Goal: Transaction & Acquisition: Purchase product/service

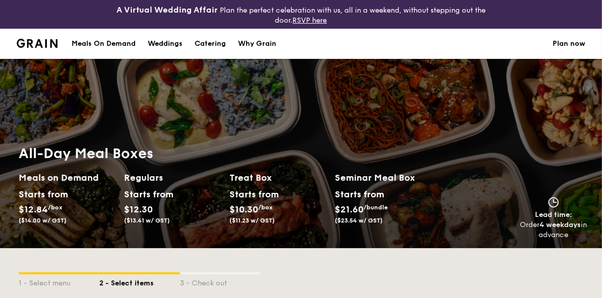
scroll to position [202, 0]
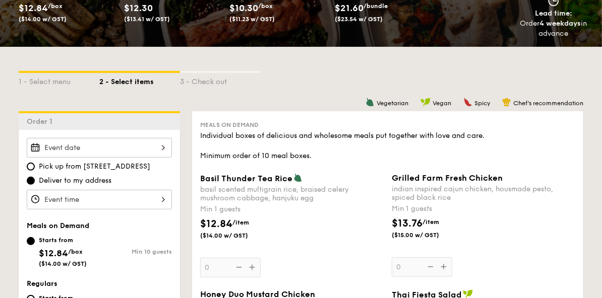
click at [80, 158] on div "Pick up from 5 Burn Road #05-01 Deliver to my address" at bounding box center [99, 174] width 145 height 72
click at [81, 152] on div at bounding box center [99, 148] width 145 height 20
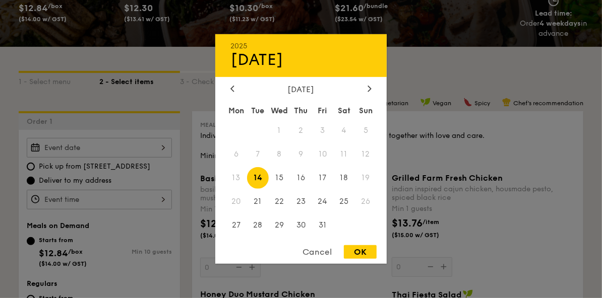
click at [465, 68] on div at bounding box center [301, 149] width 602 height 298
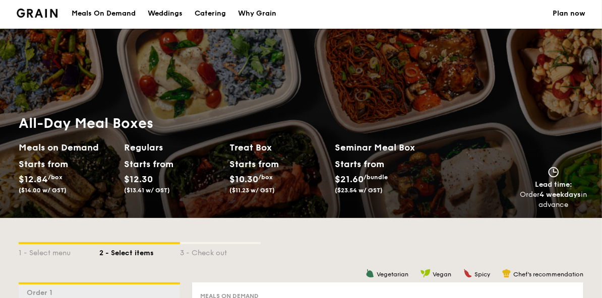
scroll to position [0, 0]
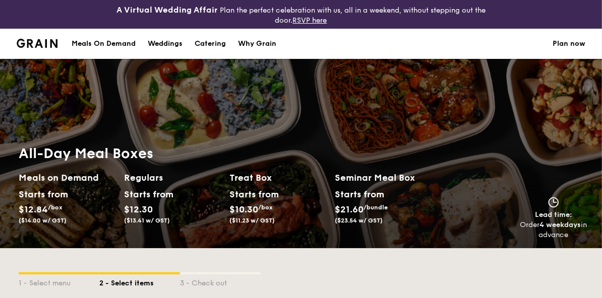
click at [85, 45] on div "Meals On Demand" at bounding box center [104, 44] width 64 height 30
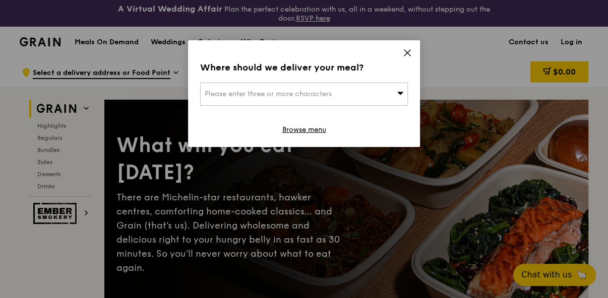
click at [309, 99] on div "Please enter three or more characters" at bounding box center [304, 94] width 208 height 23
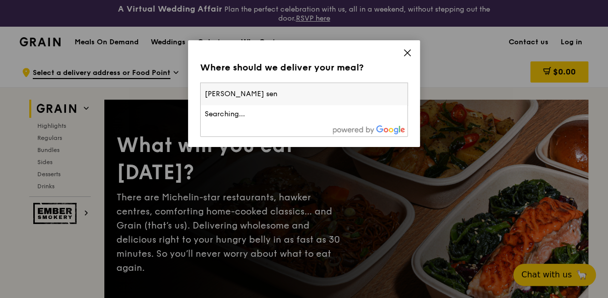
type input "tant ock seng"
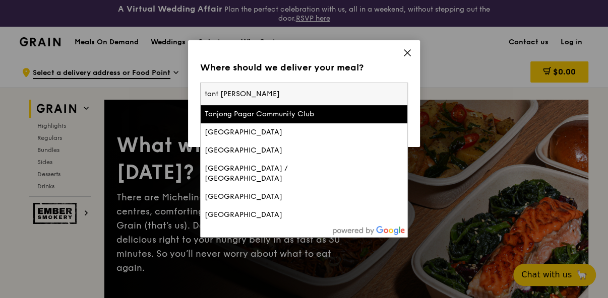
drag, startPoint x: 253, startPoint y: 98, endPoint x: 166, endPoint y: 87, distance: 86.9
click at [166, 87] on div "Where should we deliver your meal? Please enter three or more characters tant o…" at bounding box center [304, 149] width 608 height 298
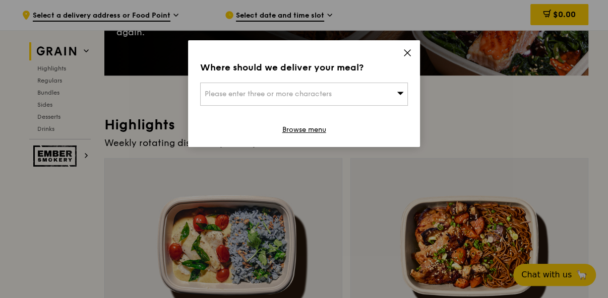
scroll to position [261, 0]
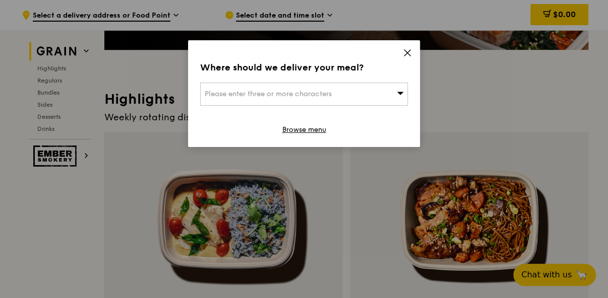
click at [215, 88] on div "Please enter three or more characters" at bounding box center [304, 94] width 208 height 23
type input "t"
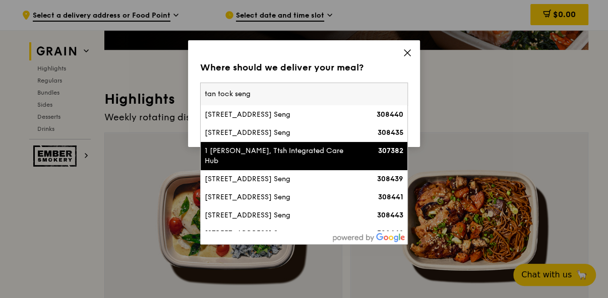
scroll to position [50, 0]
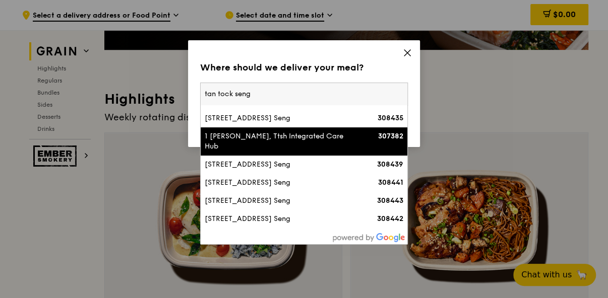
type input "tan tock seng"
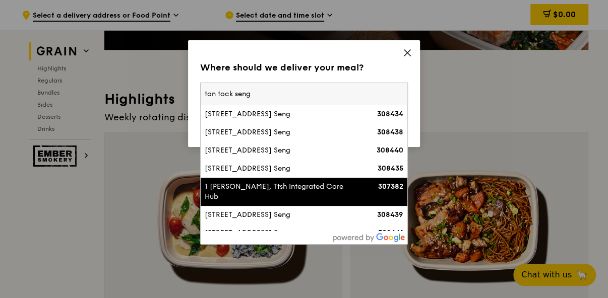
scroll to position [130, 0]
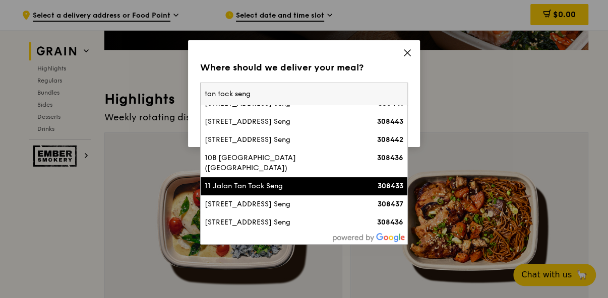
click at [265, 185] on div "11 Jalan Tan Tock Seng" at bounding box center [279, 187] width 149 height 10
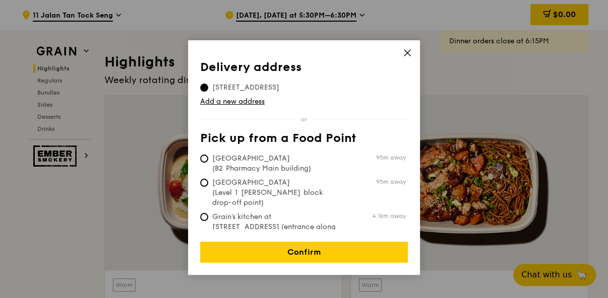
scroll to position [312, 0]
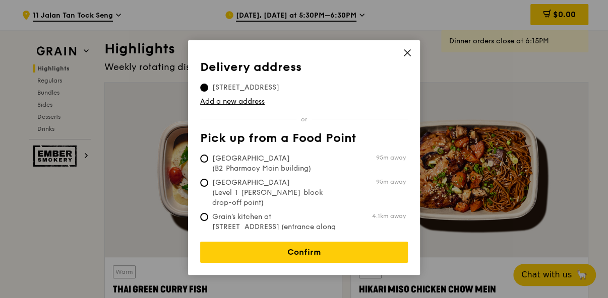
click at [275, 188] on span "Tan Tock Seng Hospital (Level 1 Ward block drop-off point)" at bounding box center [275, 193] width 150 height 30
click at [208, 187] on input "Tan Tock Seng Hospital (Level 1 Ward block drop-off point) 95m away" at bounding box center [204, 183] width 8 height 8
radio input "true"
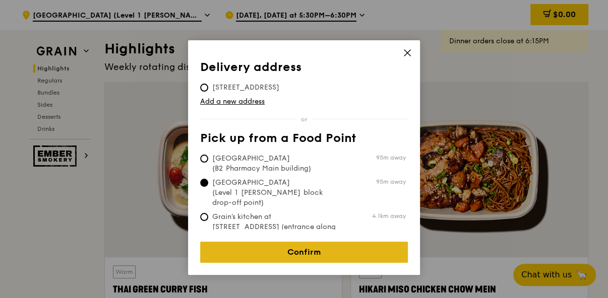
click at [317, 242] on link "Confirm" at bounding box center [304, 252] width 208 height 21
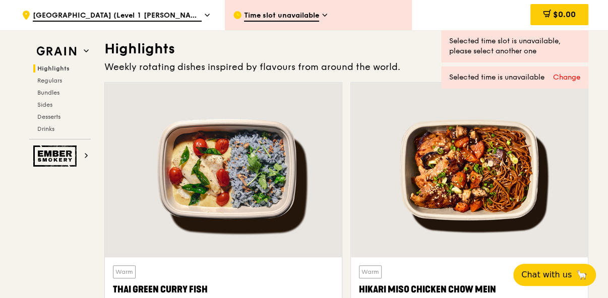
click at [314, 20] on span "Time slot unavailable" at bounding box center [281, 16] width 75 height 11
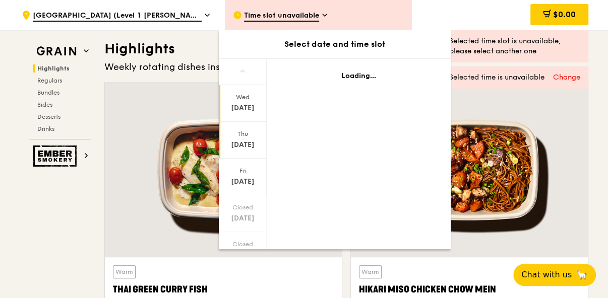
click at [236, 141] on div "Oct 9" at bounding box center [242, 145] width 45 height 10
click at [239, 175] on div "Fri Oct 10" at bounding box center [243, 177] width 48 height 37
click at [241, 182] on div "Oct 10" at bounding box center [242, 182] width 45 height 10
click at [238, 185] on div "Oct 10" at bounding box center [242, 182] width 45 height 10
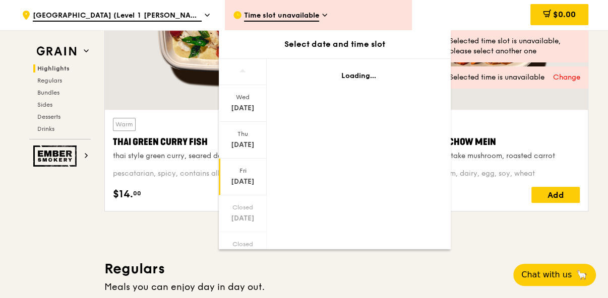
scroll to position [513, 0]
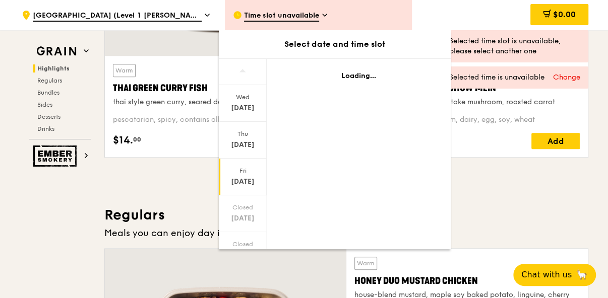
click at [335, 13] on div "Time slot unavailable" at bounding box center [318, 15] width 187 height 30
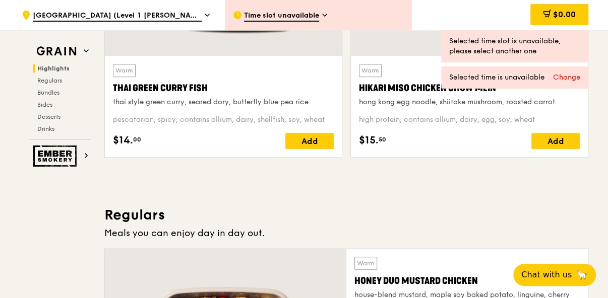
click at [315, 9] on div "Time slot unavailable" at bounding box center [318, 15] width 187 height 30
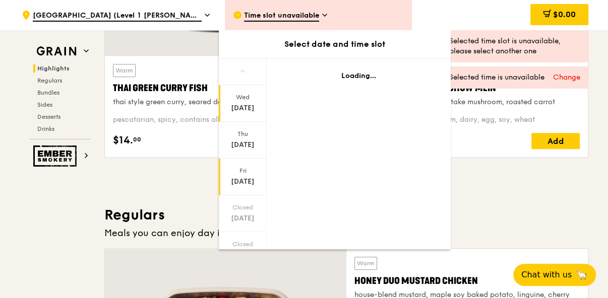
scroll to position [116, 0]
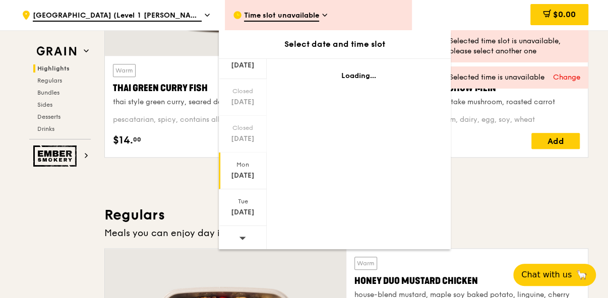
click at [248, 171] on div "Oct 13" at bounding box center [242, 176] width 45 height 10
click at [245, 173] on div "Fri" at bounding box center [242, 171] width 45 height 8
click at [249, 173] on div "Fri" at bounding box center [242, 171] width 45 height 8
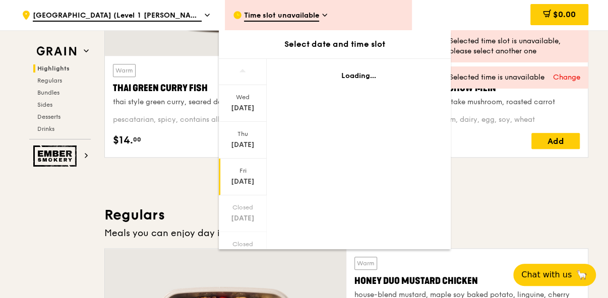
click at [249, 173] on div "Fri" at bounding box center [242, 171] width 45 height 8
click at [260, 19] on span "Time slot unavailable" at bounding box center [281, 16] width 75 height 11
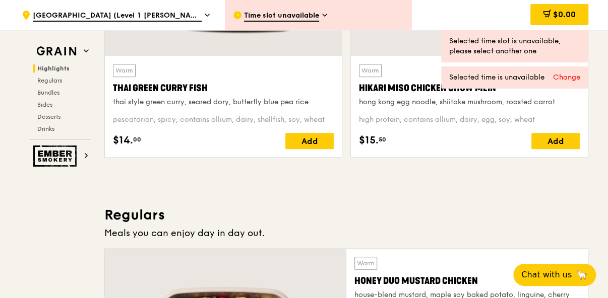
click at [143, 17] on span "Tan Tock Seng Hospital (Level 1 Ward block drop-off point)" at bounding box center [117, 16] width 169 height 11
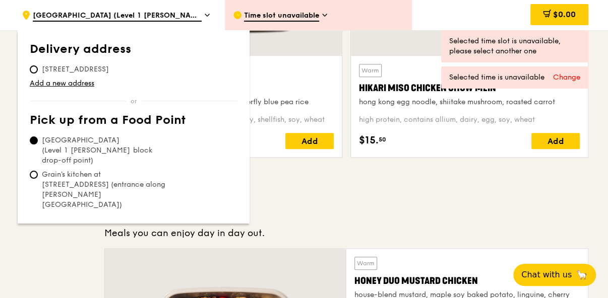
click at [87, 214] on span "Tan Tock Seng Hospital (B2 Pharmacy Main building)" at bounding box center [105, 224] width 150 height 20
click at [38, 215] on input "Tan Tock Seng Hospital (B2 Pharmacy Main building)" at bounding box center [34, 219] width 8 height 8
radio input "true"
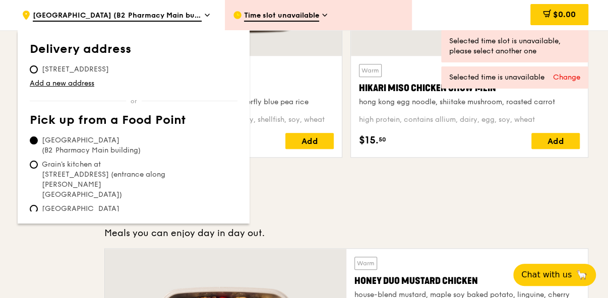
click at [87, 204] on span "Tan Tock Seng Hospital (Level 1 Ward block drop-off point)" at bounding box center [105, 219] width 150 height 30
click at [38, 205] on input "Tan Tock Seng Hospital (Level 1 Ward block drop-off point)" at bounding box center [34, 209] width 8 height 8
radio input "true"
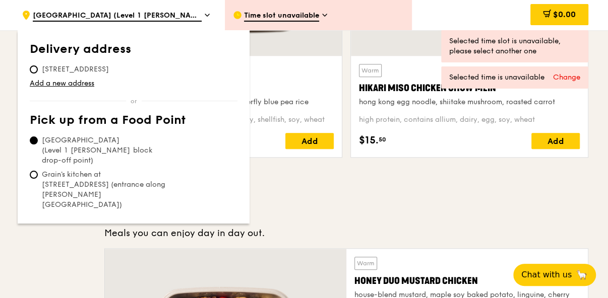
click at [516, 46] on div "Selected time slot is unavailable, please select another one" at bounding box center [514, 46] width 131 height 20
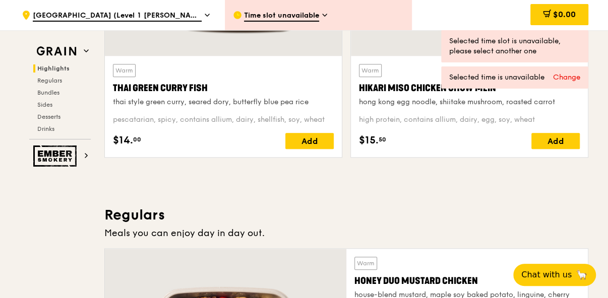
click at [298, 9] on div "Time slot unavailable" at bounding box center [318, 15] width 187 height 30
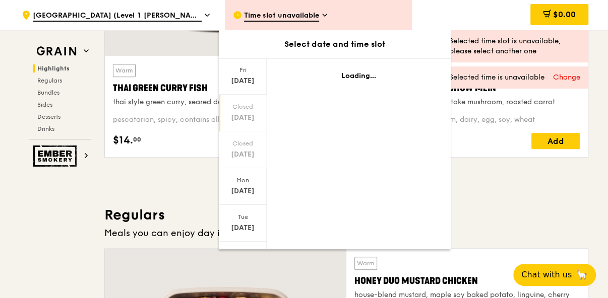
scroll to position [116, 0]
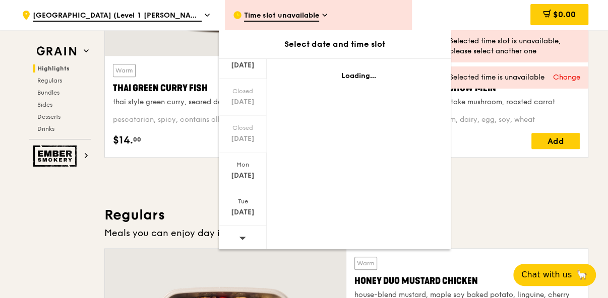
click at [245, 227] on span at bounding box center [242, 238] width 7 height 24
click at [245, 218] on div "Tue Oct 21" at bounding box center [243, 208] width 48 height 37
click at [575, 80] on div "Change" at bounding box center [566, 78] width 27 height 10
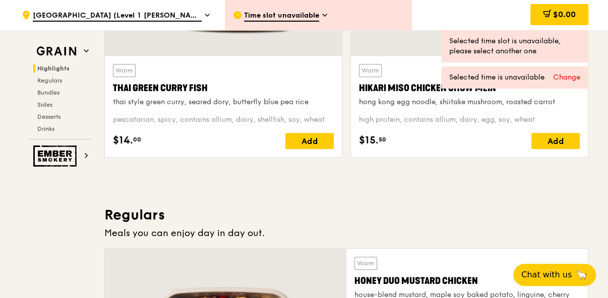
click at [571, 70] on div "Change Selected time is unavailable" at bounding box center [514, 78] width 147 height 22
click at [159, 11] on span "Tan Tock Seng Hospital (Level 1 Ward block drop-off point)" at bounding box center [117, 16] width 169 height 11
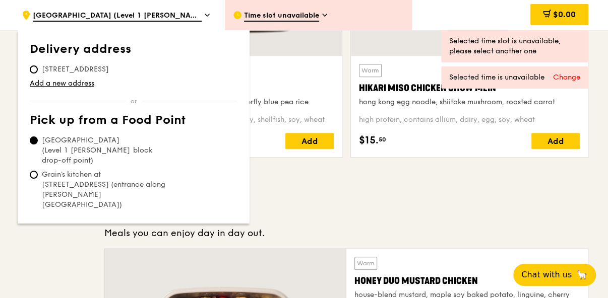
click at [94, 71] on span "11 Jalan Tan Tock Seng, 308433" at bounding box center [75, 70] width 91 height 10
click at [38, 71] on input "11 Jalan Tan Tock Seng, 308433" at bounding box center [34, 70] width 8 height 8
radio input "true"
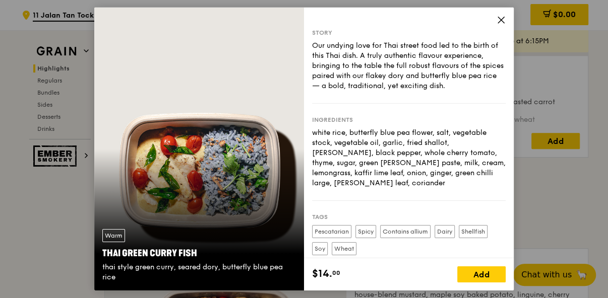
click at [496, 19] on div "Story Our undying love for Thai street food led to the birth of this Thai dish.…" at bounding box center [409, 149] width 210 height 283
click at [502, 19] on icon at bounding box center [501, 20] width 6 height 6
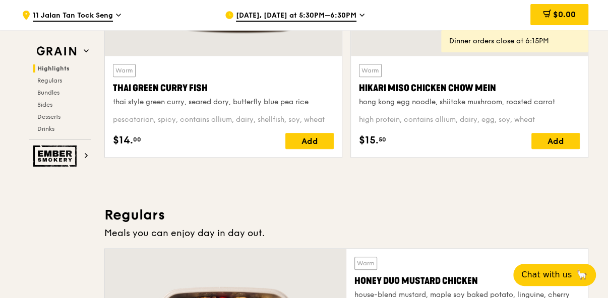
click at [299, 10] on div "Oct 8, Today at 5:30PM–6:30PM" at bounding box center [318, 15] width 187 height 30
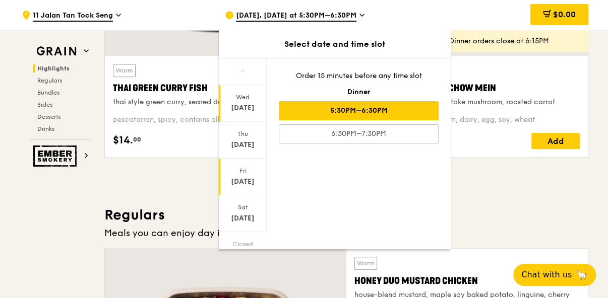
click at [239, 178] on div "Oct 10" at bounding box center [242, 182] width 45 height 10
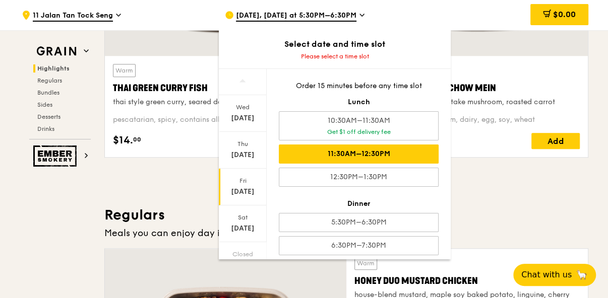
click at [424, 159] on div "11:30AM–12:30PM" at bounding box center [359, 154] width 160 height 19
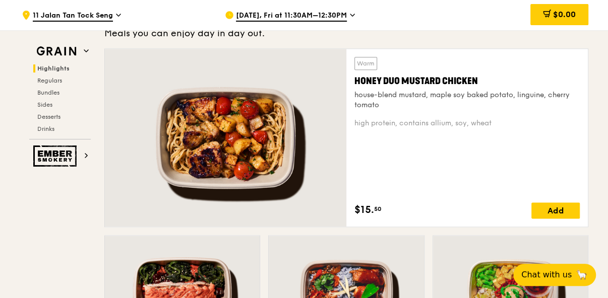
scroll to position [765, 0]
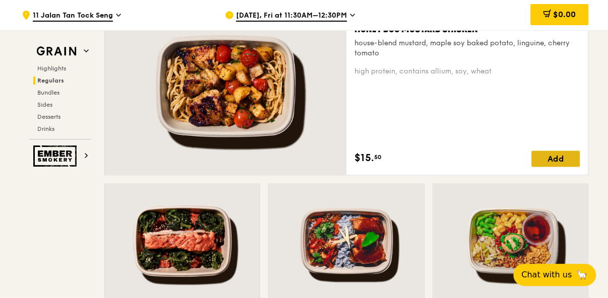
click at [560, 163] on div "Add" at bounding box center [555, 159] width 48 height 16
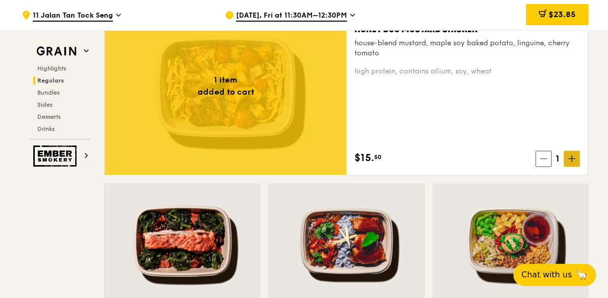
click at [575, 159] on icon at bounding box center [572, 159] width 6 height 0
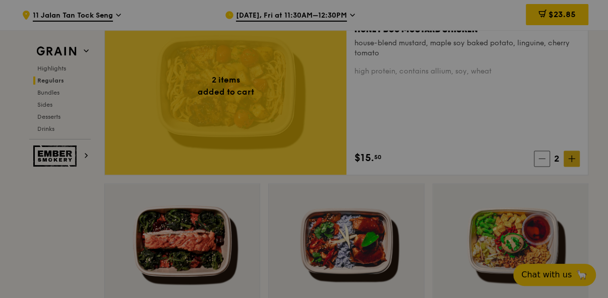
click at [575, 158] on div at bounding box center [304, 149] width 608 height 298
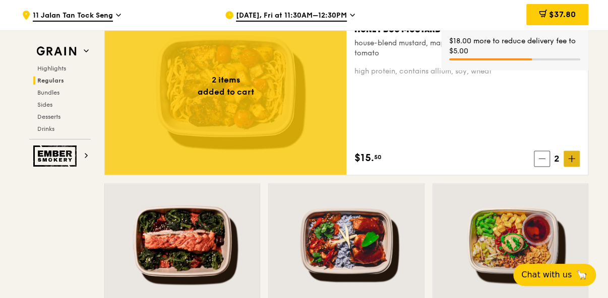
click at [575, 159] on icon at bounding box center [572, 159] width 6 height 0
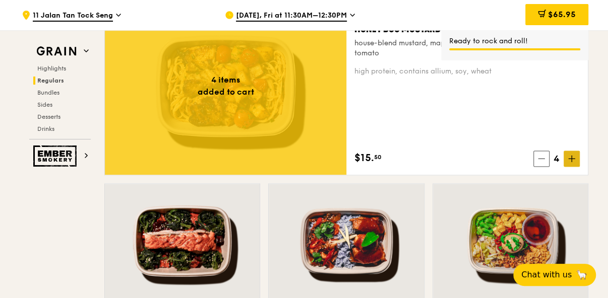
click at [575, 159] on icon at bounding box center [572, 159] width 6 height 0
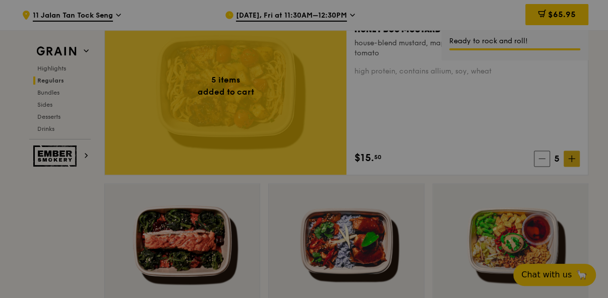
click at [575, 158] on div at bounding box center [304, 149] width 608 height 298
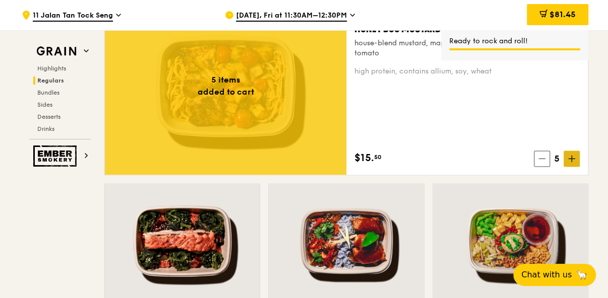
click at [575, 159] on icon at bounding box center [572, 159] width 6 height 0
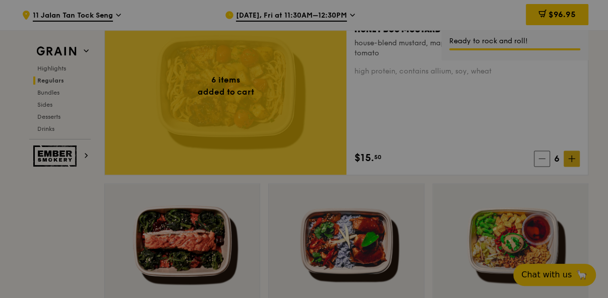
click at [575, 158] on div at bounding box center [304, 149] width 608 height 298
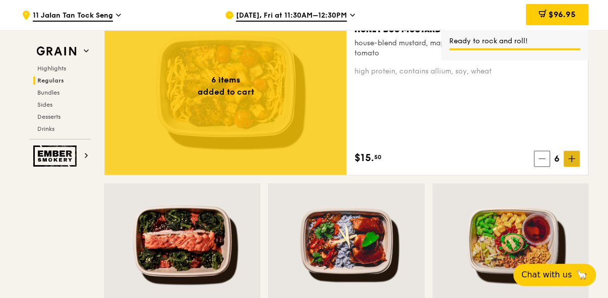
click at [569, 159] on icon at bounding box center [572, 159] width 6 height 0
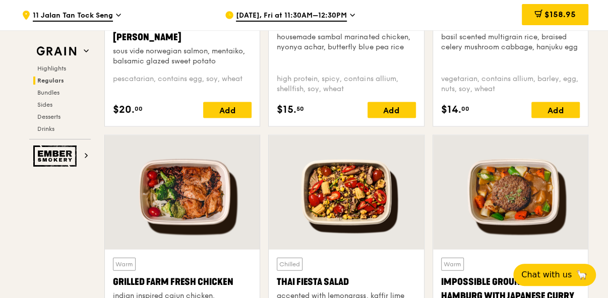
scroll to position [1017, 0]
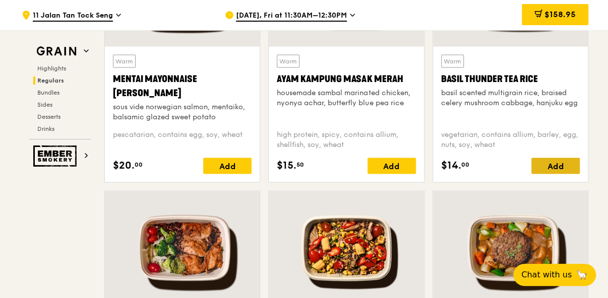
click at [554, 163] on div "Add" at bounding box center [555, 166] width 48 height 16
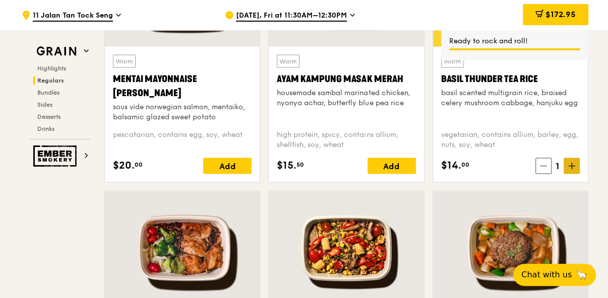
click at [568, 166] on span at bounding box center [572, 166] width 16 height 16
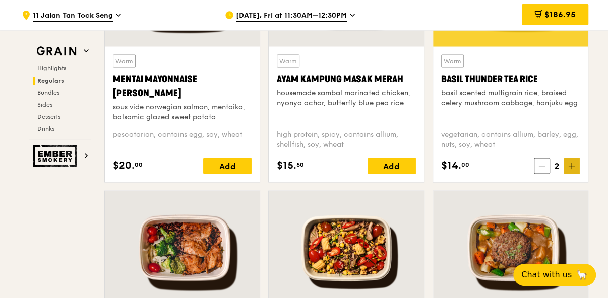
click at [572, 169] on span at bounding box center [572, 166] width 16 height 16
click at [387, 168] on div "Add" at bounding box center [392, 166] width 48 height 16
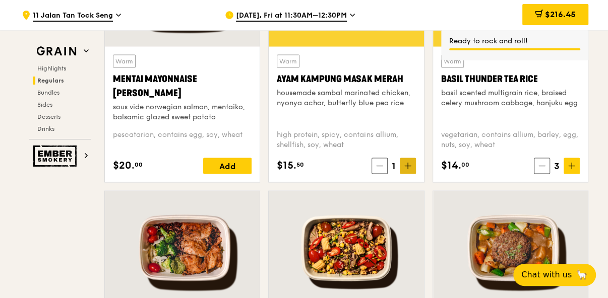
click at [405, 166] on icon at bounding box center [407, 165] width 7 height 7
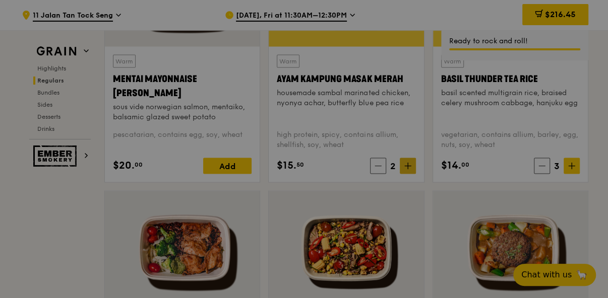
click at [405, 166] on div at bounding box center [304, 149] width 608 height 298
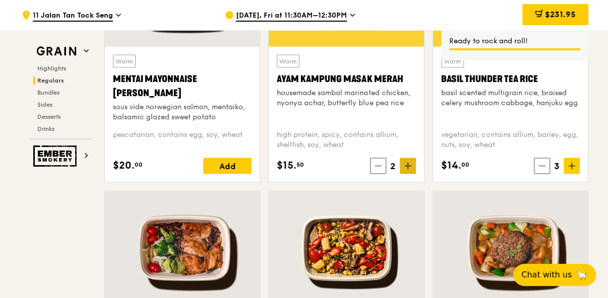
click at [405, 166] on icon at bounding box center [407, 165] width 7 height 7
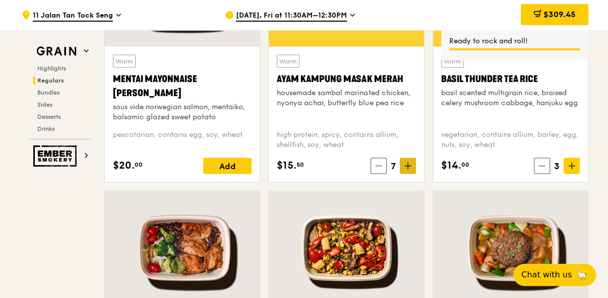
click at [405, 166] on icon at bounding box center [407, 165] width 7 height 7
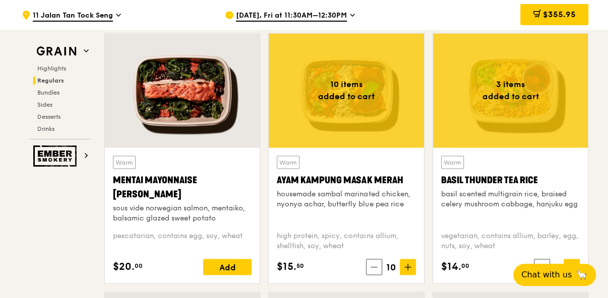
scroll to position [917, 0]
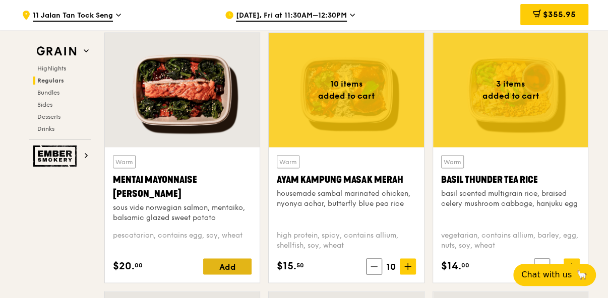
click at [217, 263] on div "Add" at bounding box center [227, 267] width 48 height 16
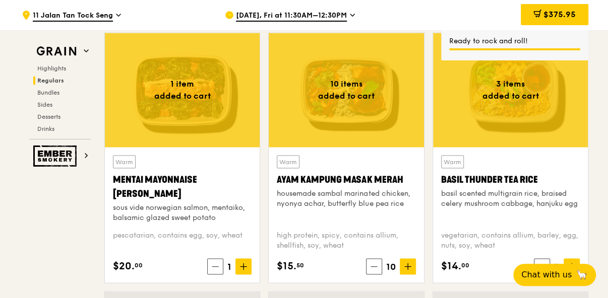
click at [145, 265] on div "$20. 00 1" at bounding box center [182, 267] width 139 height 16
click at [216, 267] on icon at bounding box center [215, 267] width 6 height 0
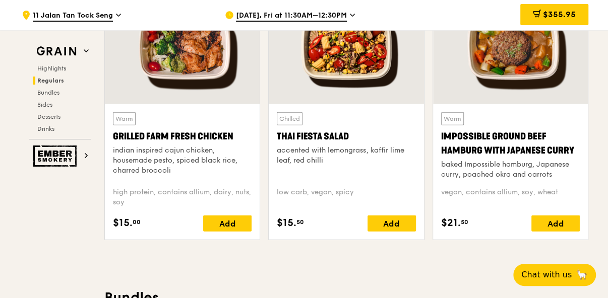
scroll to position [1219, 0]
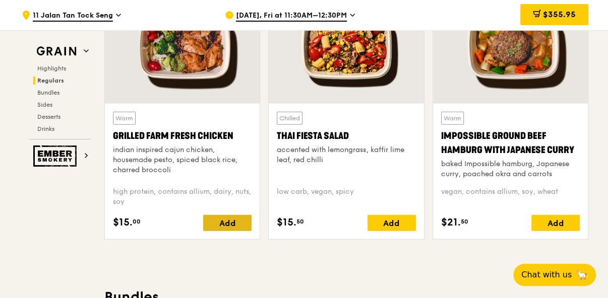
click at [233, 219] on div "Add" at bounding box center [227, 223] width 48 height 16
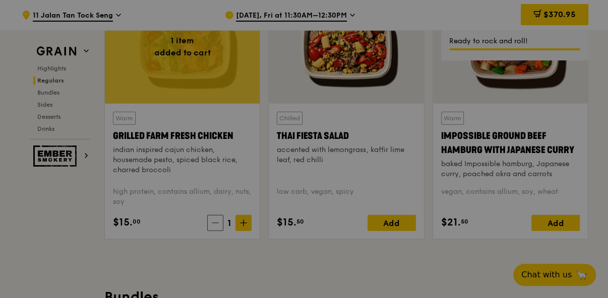
click at [239, 223] on span at bounding box center [243, 223] width 16 height 16
click at [239, 223] on div at bounding box center [304, 149] width 608 height 298
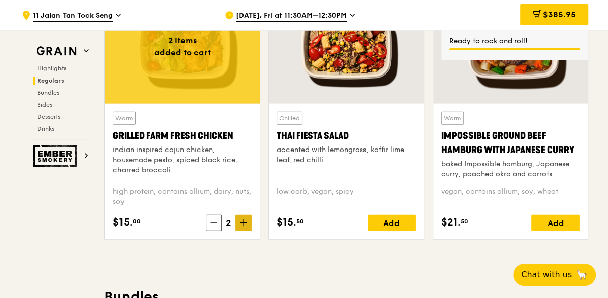
click at [240, 223] on span at bounding box center [243, 223] width 16 height 16
click at [240, 223] on icon at bounding box center [243, 223] width 7 height 7
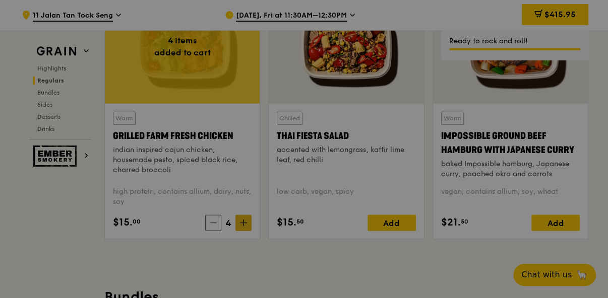
click at [240, 223] on div at bounding box center [304, 149] width 608 height 298
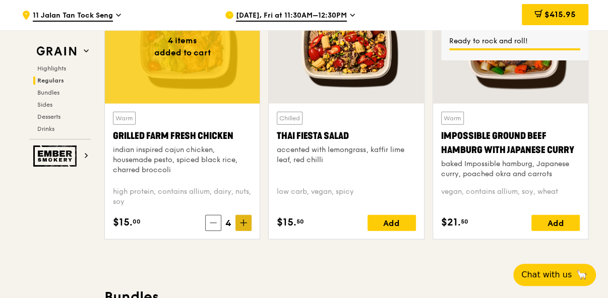
click at [240, 223] on icon at bounding box center [243, 223] width 7 height 7
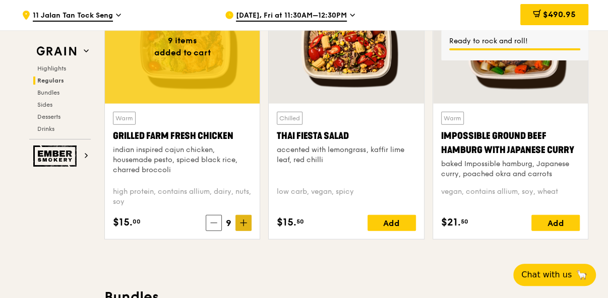
click at [240, 223] on icon at bounding box center [243, 223] width 7 height 7
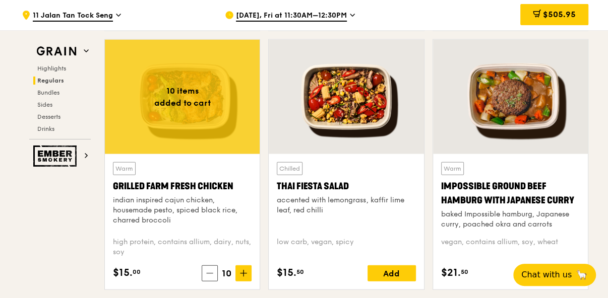
scroll to position [917, 0]
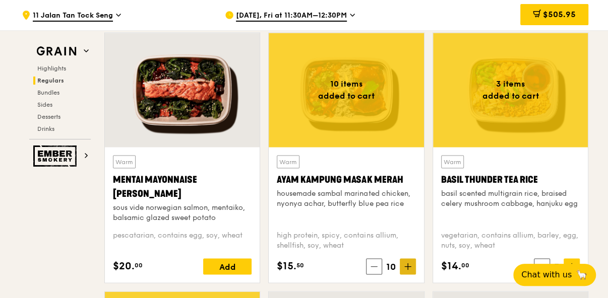
click at [406, 265] on icon at bounding box center [407, 266] width 7 height 7
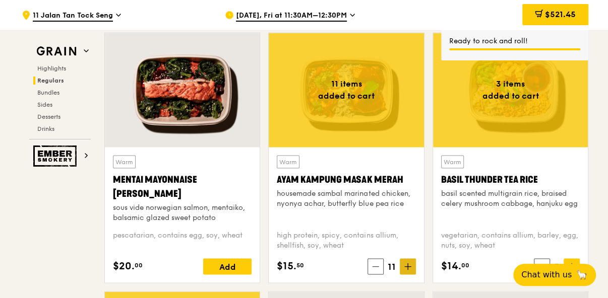
click at [406, 265] on icon at bounding box center [407, 266] width 7 height 7
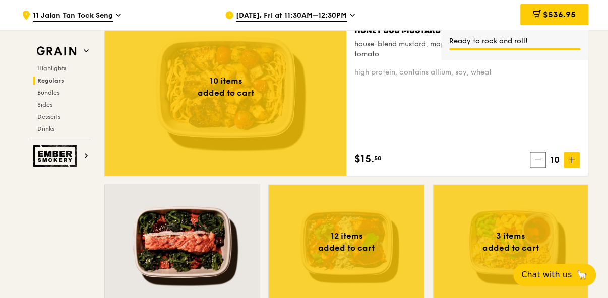
scroll to position [765, 0]
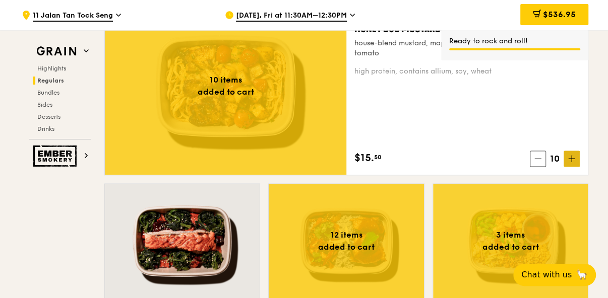
click at [576, 158] on span at bounding box center [572, 159] width 16 height 16
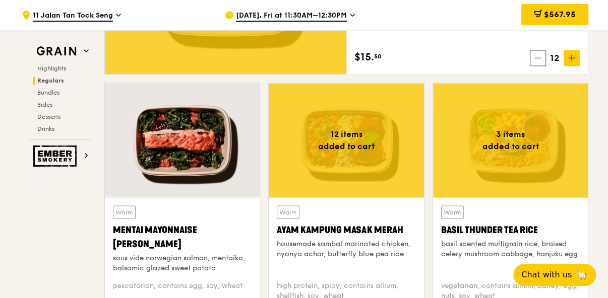
scroll to position [715, 0]
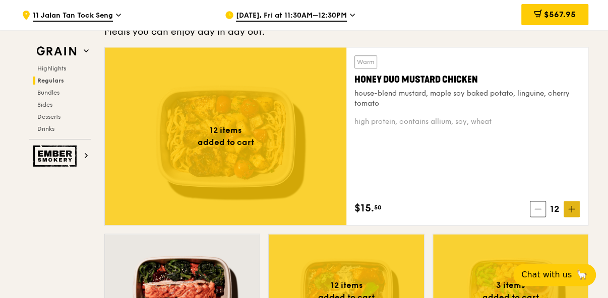
click at [569, 207] on icon at bounding box center [571, 209] width 7 height 7
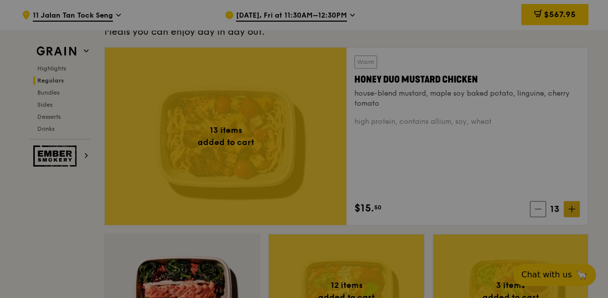
click at [569, 207] on div at bounding box center [304, 149] width 608 height 298
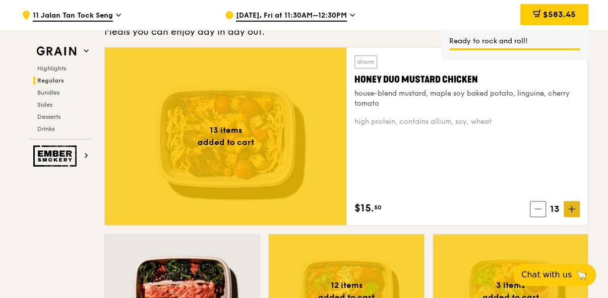
click at [571, 211] on icon at bounding box center [571, 209] width 7 height 7
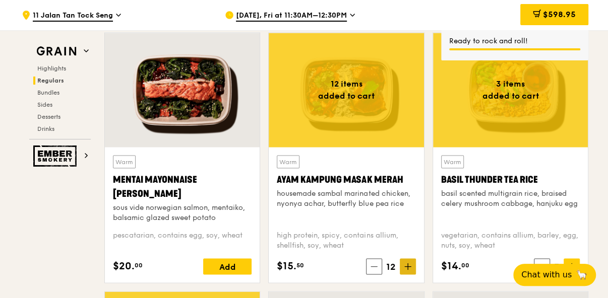
click at [404, 264] on icon at bounding box center [407, 266] width 7 height 7
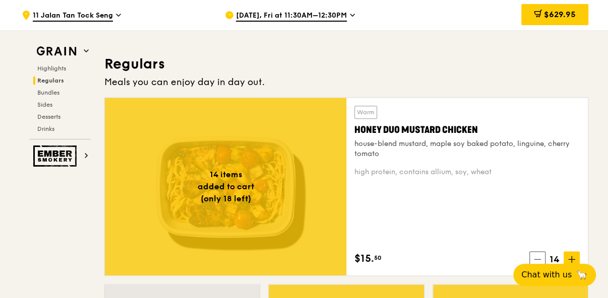
scroll to position [967, 0]
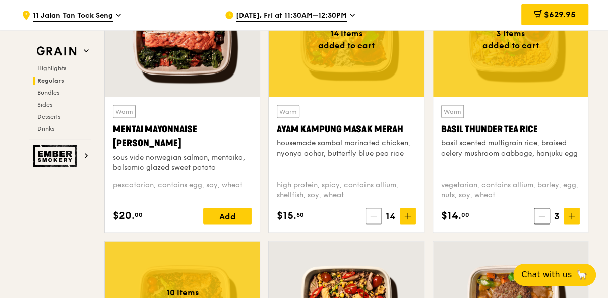
click at [378, 216] on span at bounding box center [374, 216] width 16 height 16
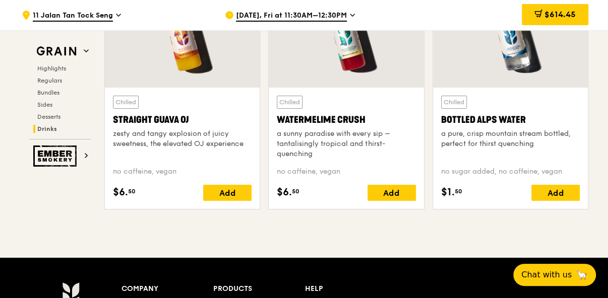
scroll to position [4031, 0]
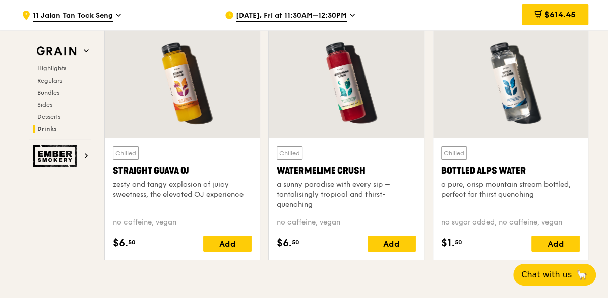
click at [384, 237] on div "Add" at bounding box center [392, 244] width 48 height 16
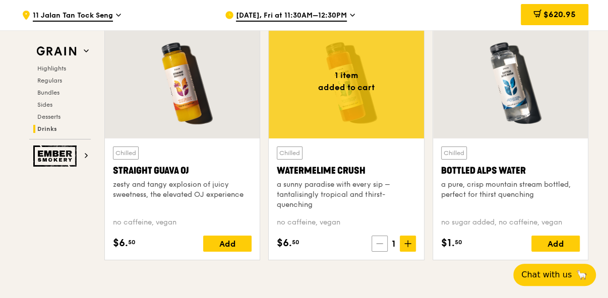
click at [378, 242] on span at bounding box center [380, 244] width 16 height 16
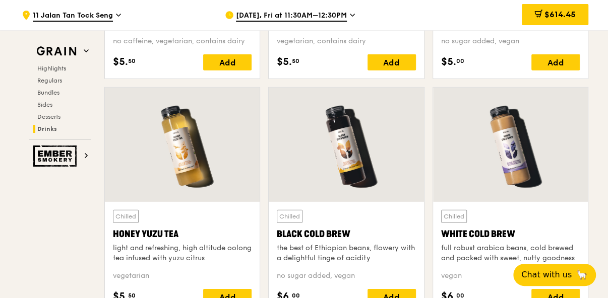
scroll to position [3779, 0]
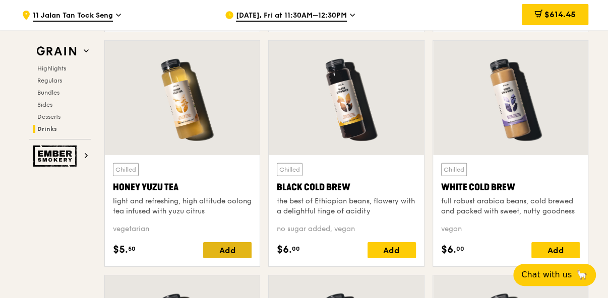
click at [233, 243] on div "Add" at bounding box center [227, 251] width 48 height 16
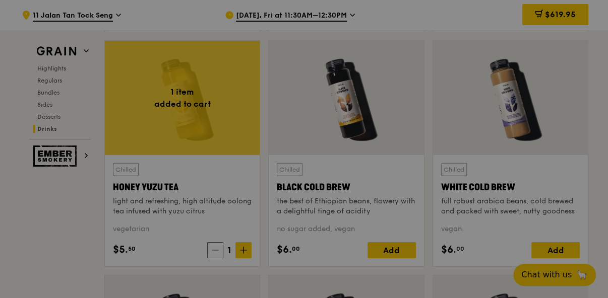
click at [245, 244] on div at bounding box center [304, 149] width 608 height 298
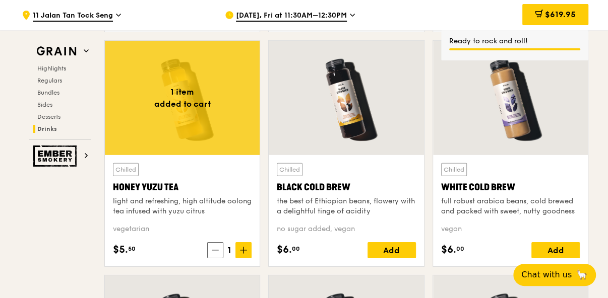
click at [245, 247] on icon at bounding box center [243, 250] width 7 height 7
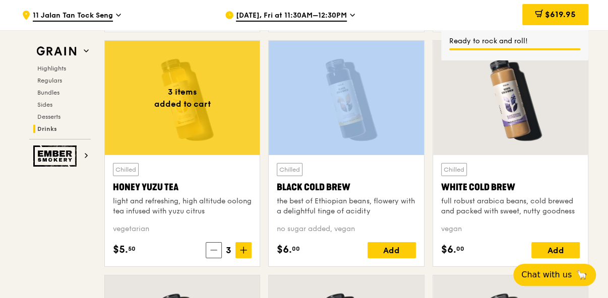
click at [245, 247] on icon at bounding box center [243, 250] width 7 height 7
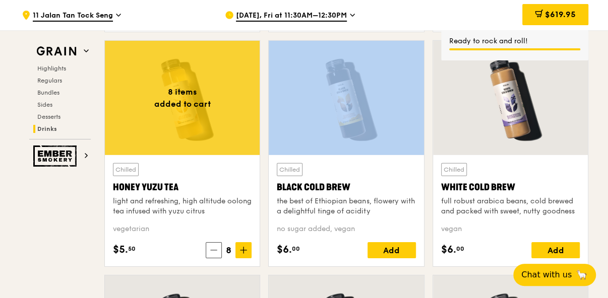
click at [245, 247] on icon at bounding box center [243, 250] width 7 height 7
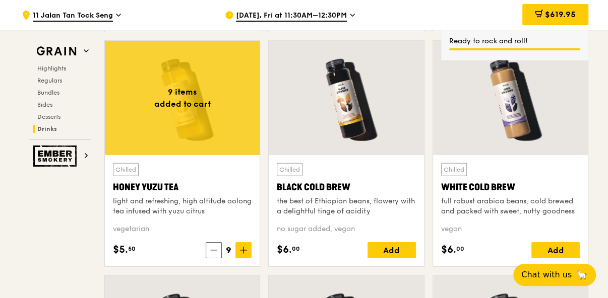
click at [245, 247] on icon at bounding box center [243, 250] width 7 height 7
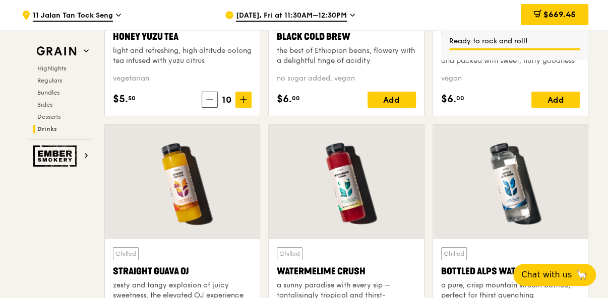
scroll to position [4131, 0]
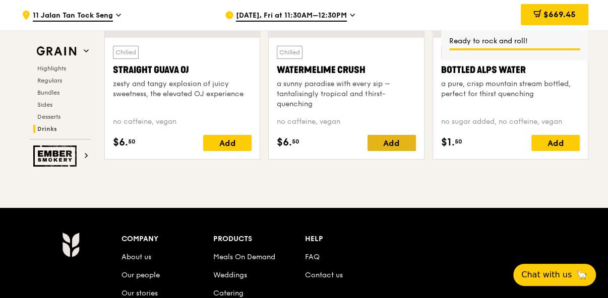
click at [380, 136] on div "Add" at bounding box center [392, 143] width 48 height 16
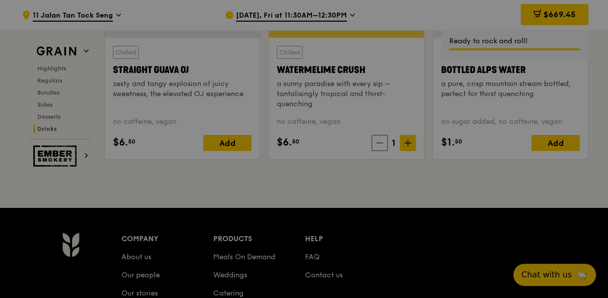
click at [407, 141] on div at bounding box center [304, 149] width 608 height 298
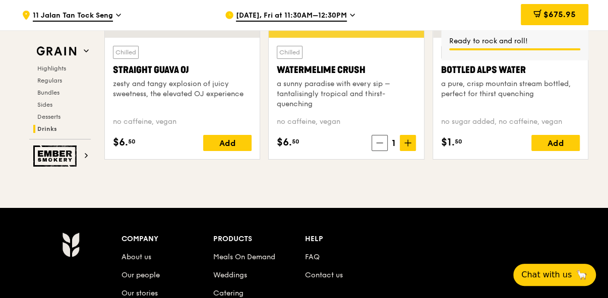
click at [407, 141] on span at bounding box center [408, 143] width 16 height 16
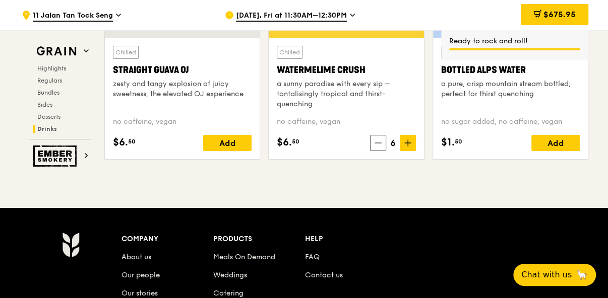
click at [407, 141] on span at bounding box center [408, 143] width 16 height 16
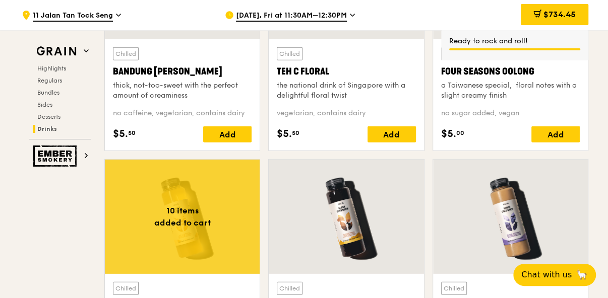
scroll to position [3577, 0]
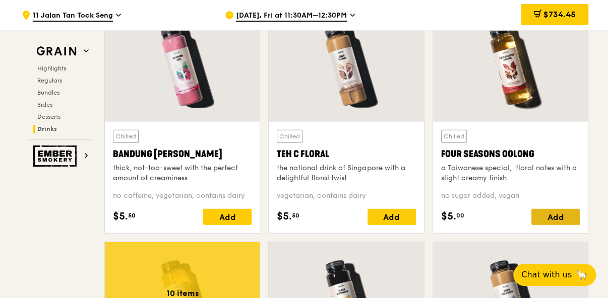
click at [545, 209] on div "Add" at bounding box center [555, 217] width 48 height 16
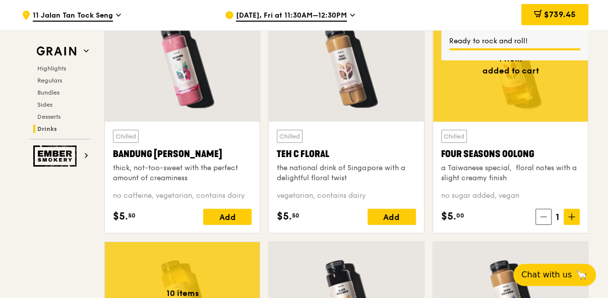
click at [570, 214] on icon at bounding box center [571, 217] width 7 height 7
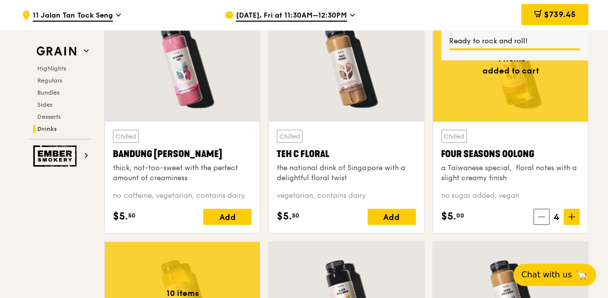
click at [570, 214] on icon at bounding box center [571, 217] width 7 height 7
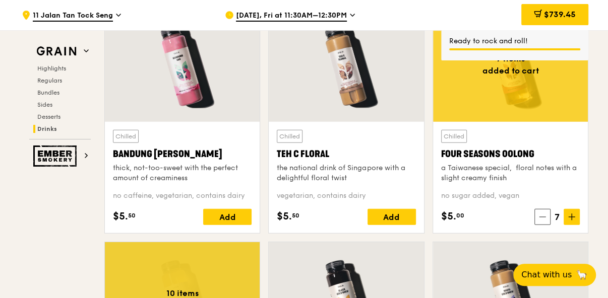
click at [570, 214] on icon at bounding box center [571, 217] width 7 height 7
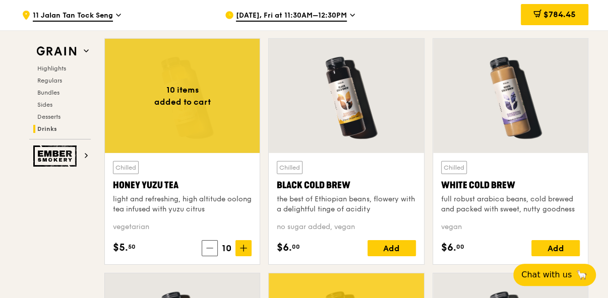
scroll to position [3779, 0]
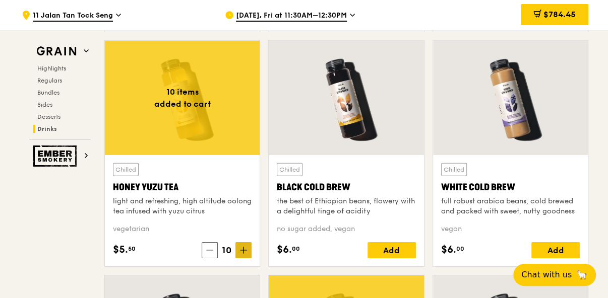
click at [245, 247] on icon at bounding box center [243, 250] width 7 height 7
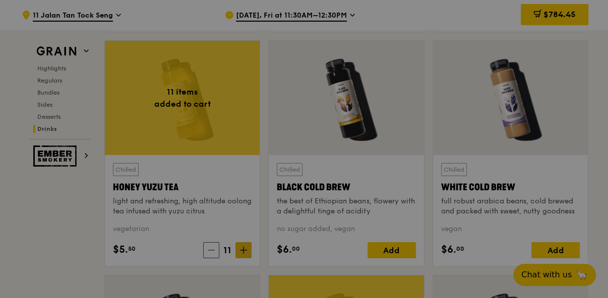
click at [245, 243] on div at bounding box center [304, 149] width 608 height 298
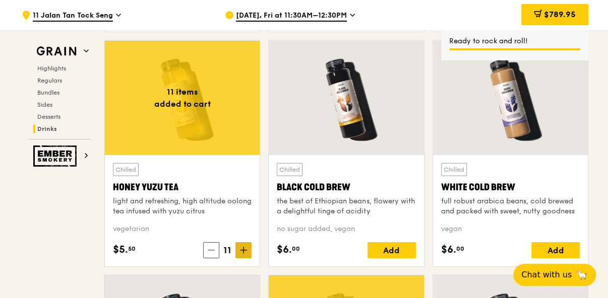
click at [241, 251] on icon at bounding box center [244, 251] width 6 height 0
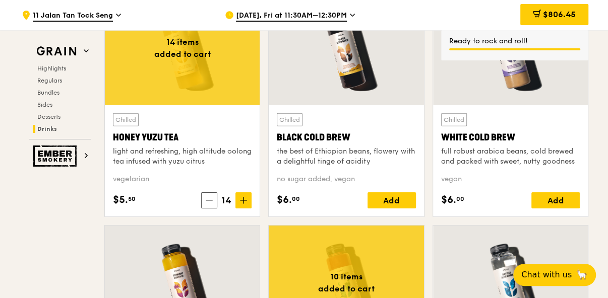
scroll to position [4081, 0]
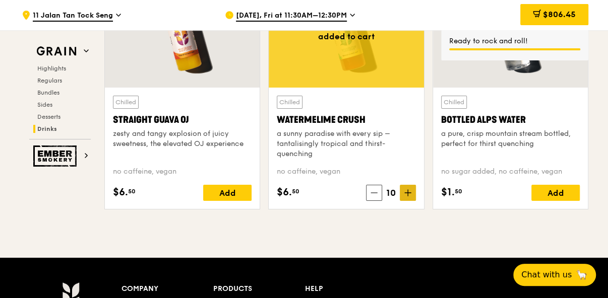
click at [408, 190] on icon at bounding box center [407, 193] width 7 height 7
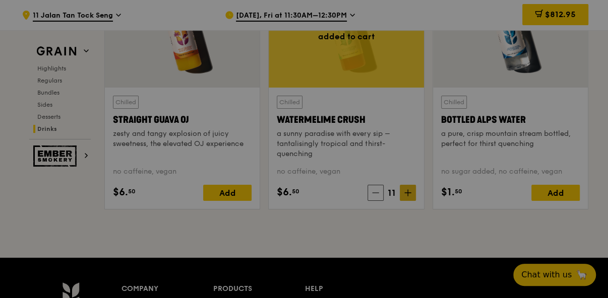
click at [408, 188] on div at bounding box center [304, 149] width 608 height 298
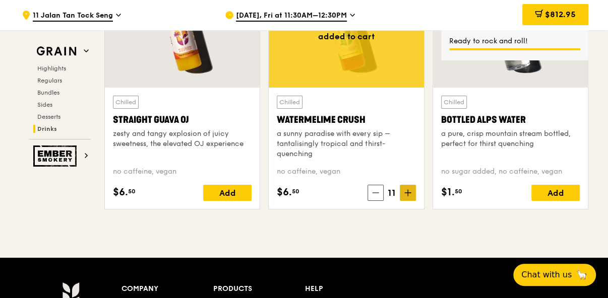
click at [408, 190] on icon at bounding box center [407, 193] width 7 height 7
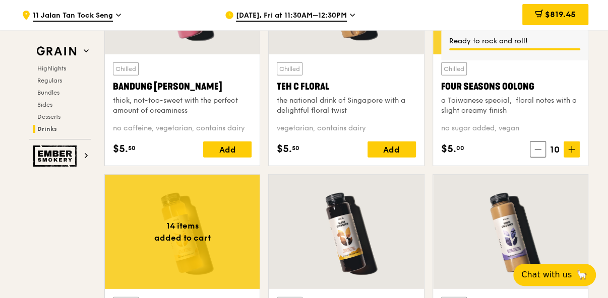
scroll to position [3577, 0]
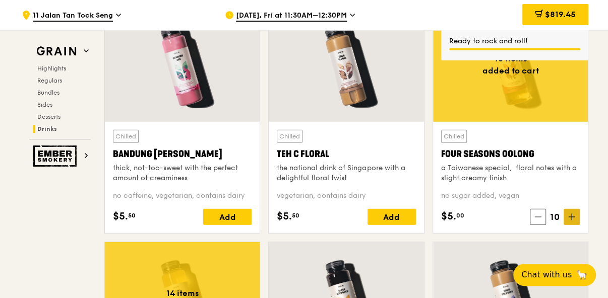
click at [579, 209] on span at bounding box center [572, 217] width 16 height 16
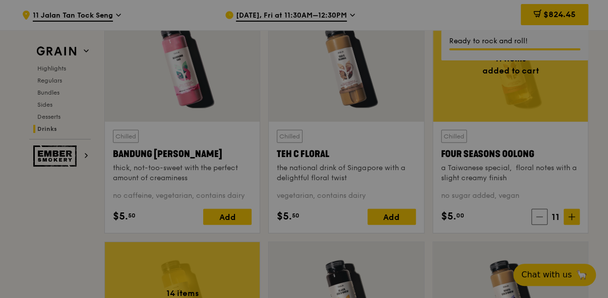
click at [574, 216] on div at bounding box center [304, 149] width 608 height 298
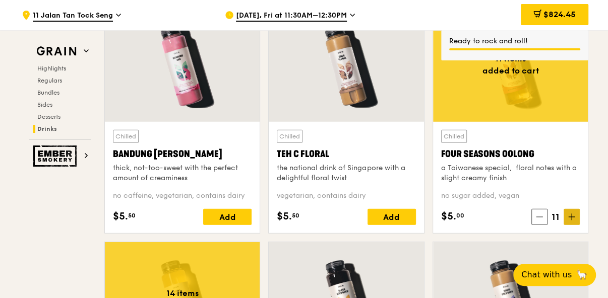
click at [573, 214] on icon at bounding box center [571, 217] width 7 height 7
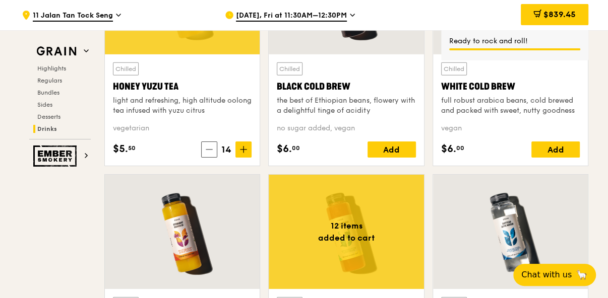
scroll to position [4081, 0]
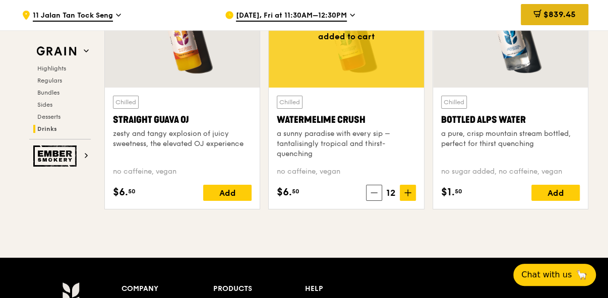
click at [546, 18] on span "$839.45" at bounding box center [560, 15] width 32 height 10
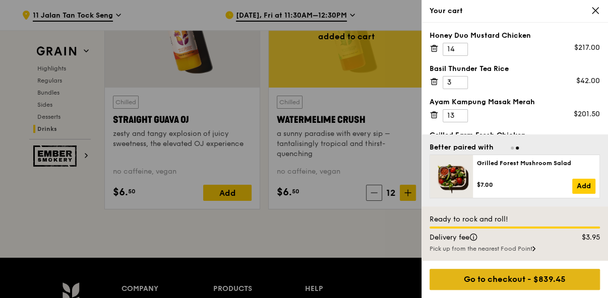
scroll to position [4082, 0]
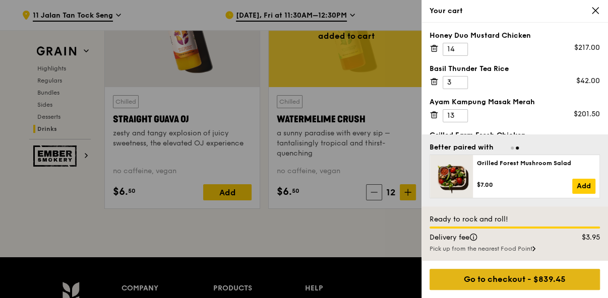
click at [552, 274] on div "Go to checkout - $839.45" at bounding box center [515, 279] width 170 height 21
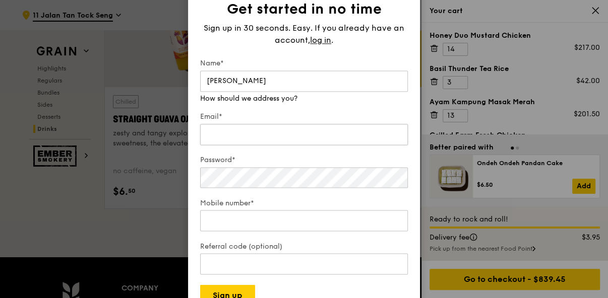
type input "Germaine"
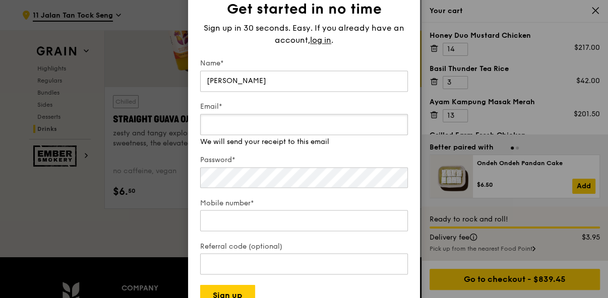
click at [235, 135] on input "Email*" at bounding box center [304, 124] width 208 height 21
type input "gmealin@its.jnj.com"
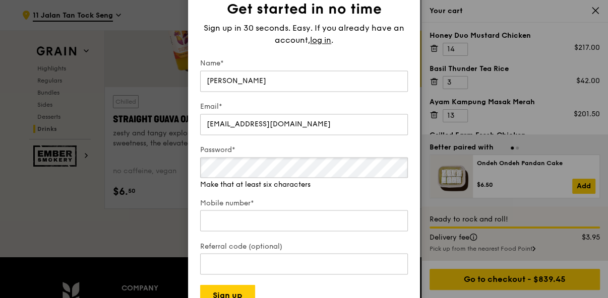
click at [238, 183] on div "Password* Make that at least six characters" at bounding box center [304, 167] width 208 height 45
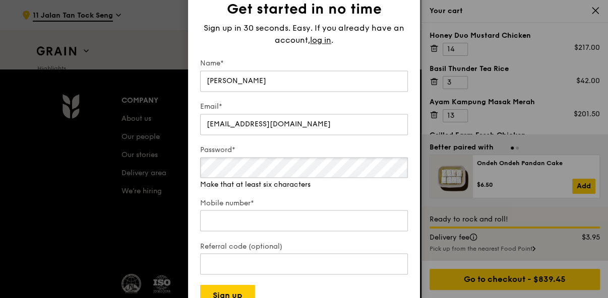
scroll to position [4284, 0]
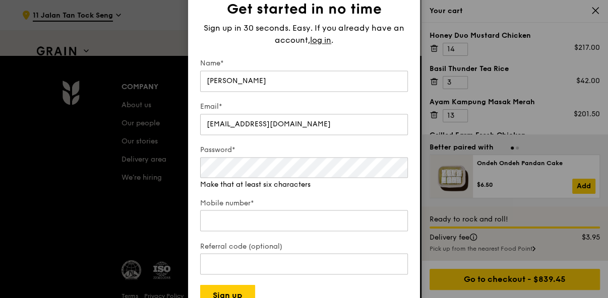
click at [337, 191] on form "Name* Germaine Email* gmealin@its.jnj.com Password* Make that at least six char…" at bounding box center [304, 182] width 208 height 248
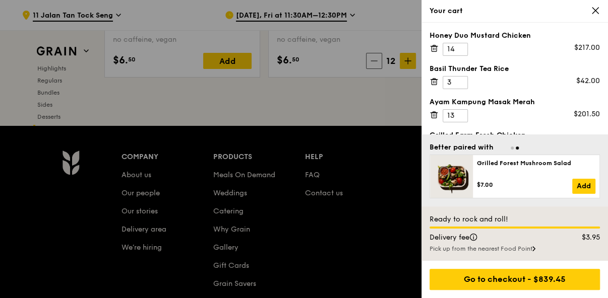
scroll to position [4081, 0]
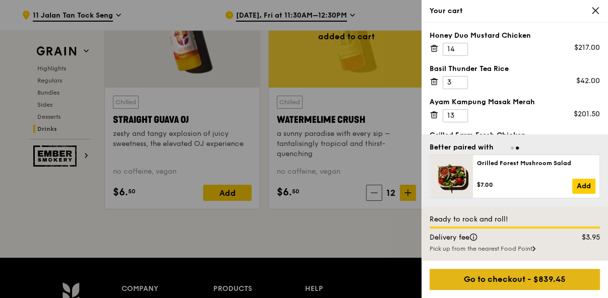
click at [540, 283] on div "Go to checkout - $839.45" at bounding box center [515, 279] width 170 height 21
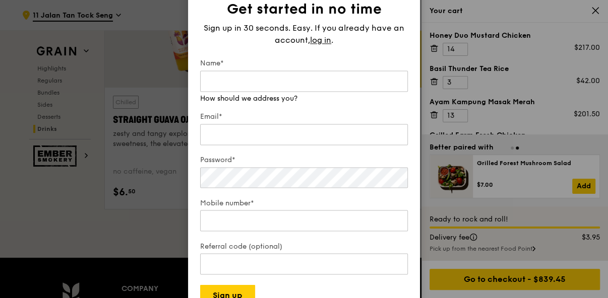
scroll to position [4333, 0]
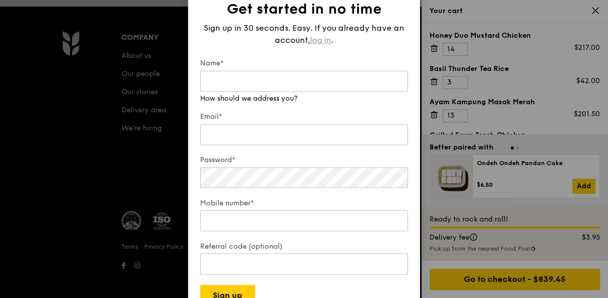
click at [314, 44] on span "log in" at bounding box center [320, 40] width 21 height 12
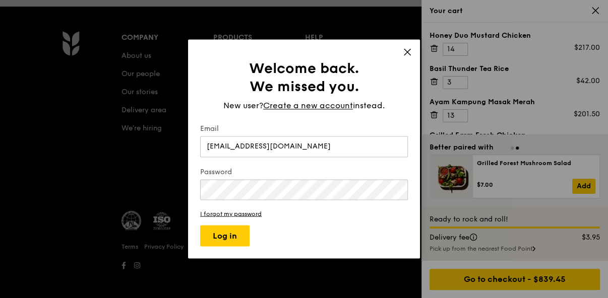
type input "gmealin@its.jnj.com"
click at [225, 233] on button "Log in" at bounding box center [224, 236] width 49 height 21
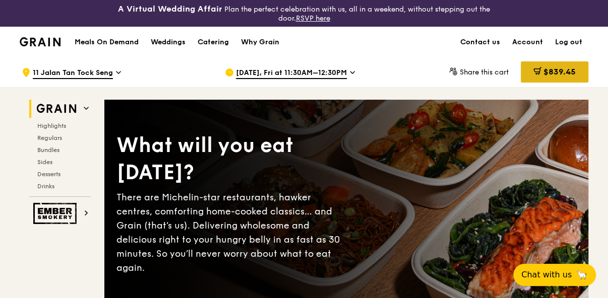
click at [563, 70] on span "$839.45" at bounding box center [560, 72] width 32 height 10
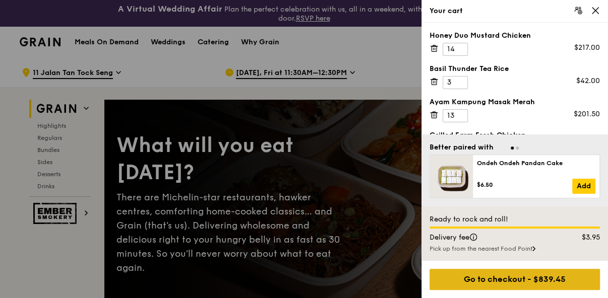
click at [551, 285] on div "Go to checkout - $839.45" at bounding box center [515, 279] width 170 height 21
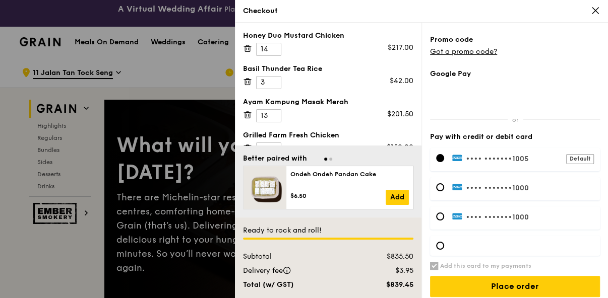
scroll to position [368, 0]
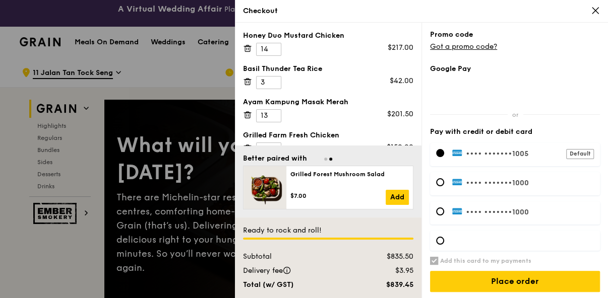
click at [554, 181] on label "•••• •••••• •1000" at bounding box center [523, 182] width 142 height 9
click at [545, 181] on input "Set as default" at bounding box center [549, 183] width 8 height 8
checkbox input "false"
click at [440, 238] on div at bounding box center [440, 241] width 8 height 8
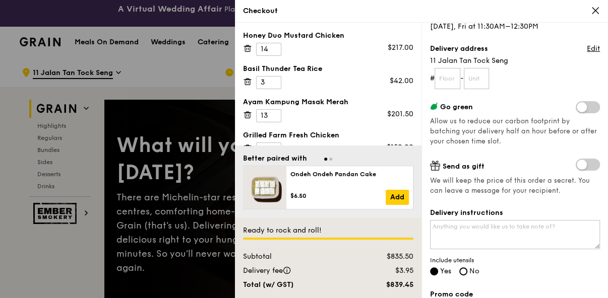
scroll to position [0, 0]
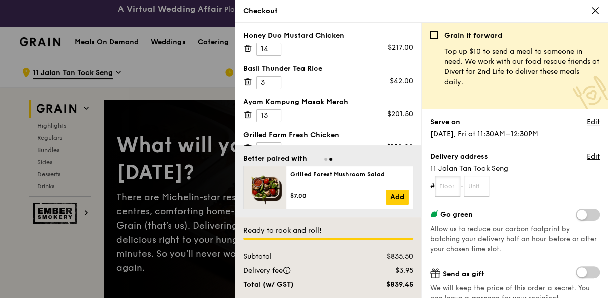
click at [455, 184] on input "text" at bounding box center [448, 186] width 26 height 21
type input "01"
click at [472, 187] on input "text" at bounding box center [477, 186] width 26 height 21
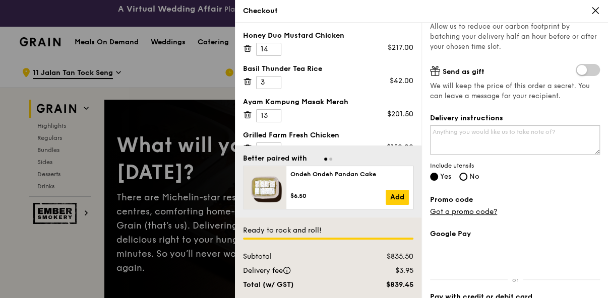
scroll to position [303, 0]
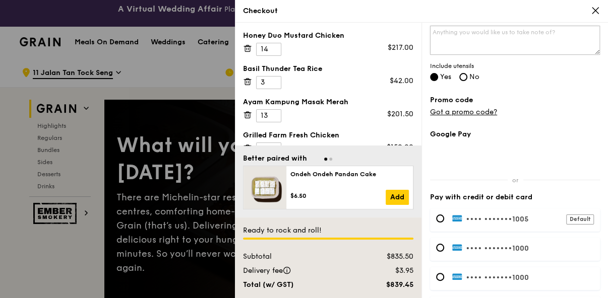
type input "01"
click at [500, 45] on textarea "Delivery instructions" at bounding box center [515, 40] width 170 height 29
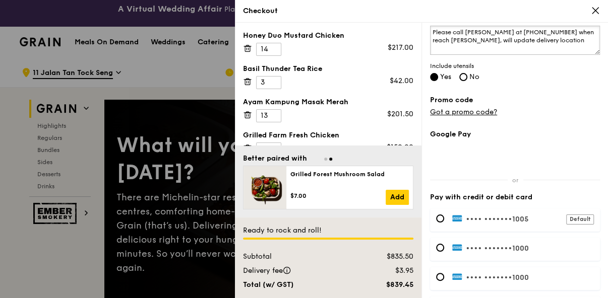
scroll to position [368, 0]
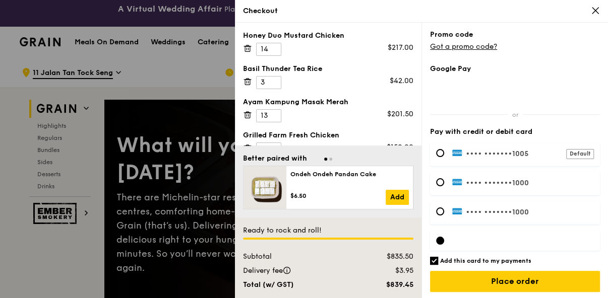
type textarea "Please call [PERSON_NAME] at [PHONE_NUMBER] when reach [PERSON_NAME], will upda…"
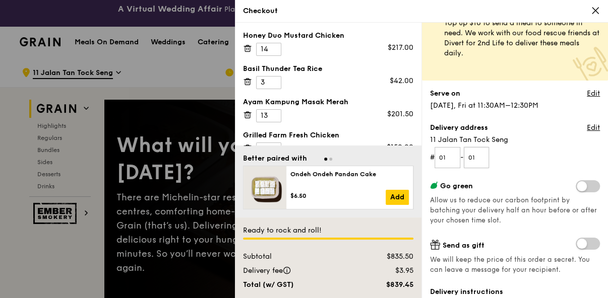
scroll to position [0, 0]
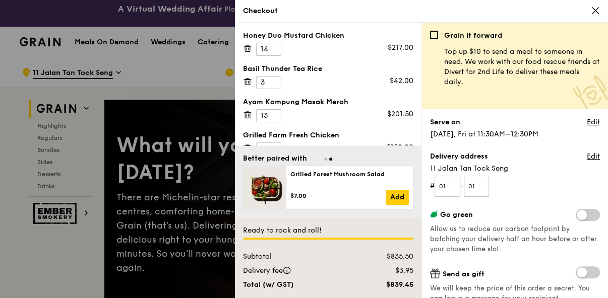
drag, startPoint x: 508, startPoint y: 168, endPoint x: 426, endPoint y: 171, distance: 82.2
click at [426, 171] on div "Grain it forward Top up $10 to send a meal to someone in need. We work with our…" at bounding box center [515, 161] width 187 height 276
copy span "11 Jalan Tan Tock Seng"
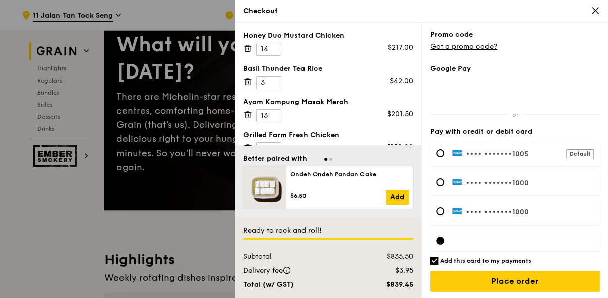
scroll to position [151, 0]
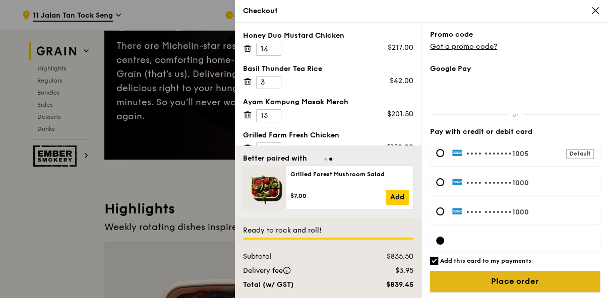
click at [512, 283] on input "Place order" at bounding box center [515, 281] width 170 height 21
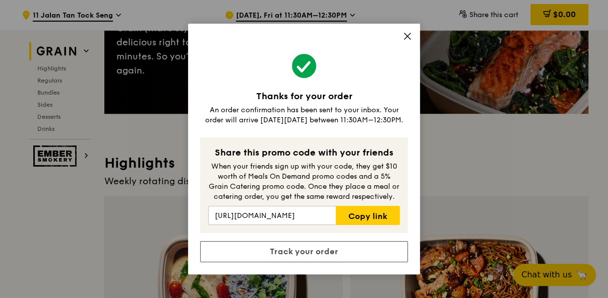
scroll to position [202, 0]
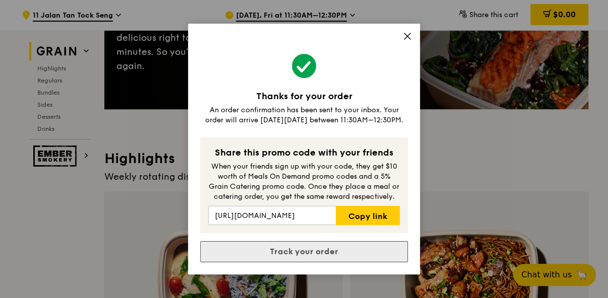
click at [345, 248] on link "Track your order" at bounding box center [304, 252] width 208 height 21
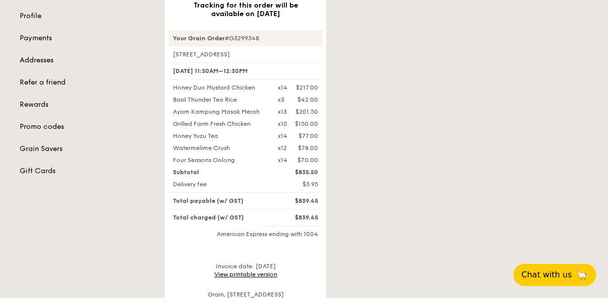
scroll to position [202, 0]
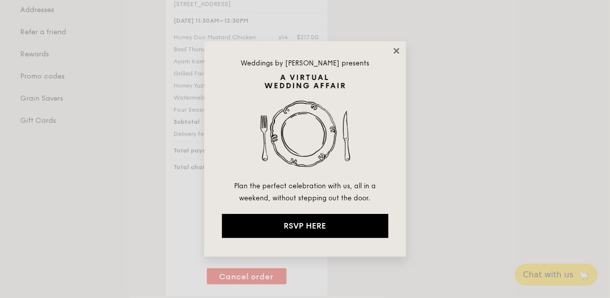
click at [392, 49] on icon at bounding box center [396, 50] width 9 height 9
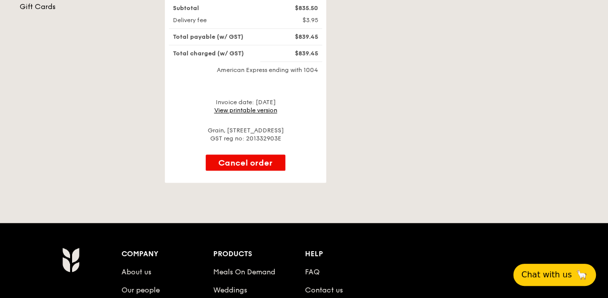
scroll to position [303, 0]
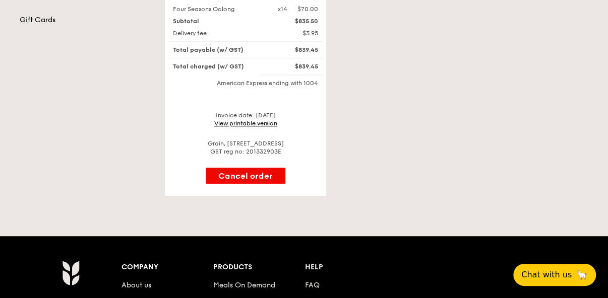
click at [267, 120] on link "View printable version" at bounding box center [245, 123] width 63 height 7
